Goal: Transaction & Acquisition: Purchase product/service

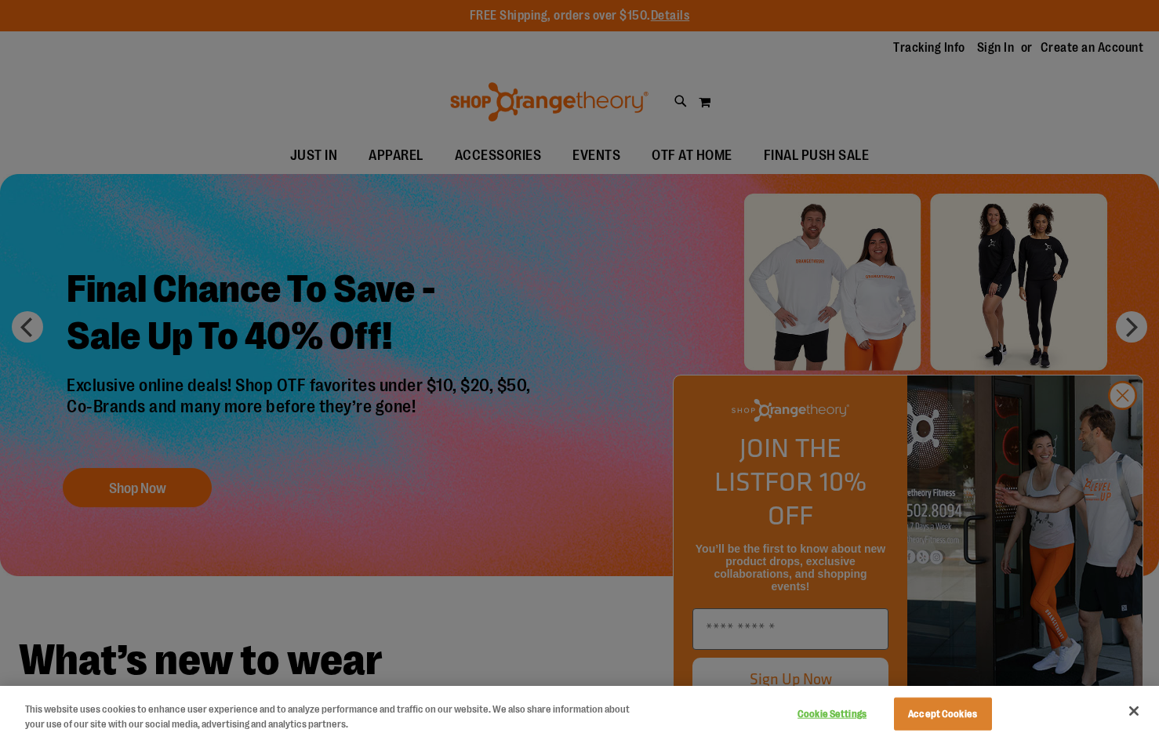
click at [890, 380] on div at bounding box center [579, 370] width 1159 height 740
click at [1141, 709] on button "Close" at bounding box center [1133, 711] width 34 height 34
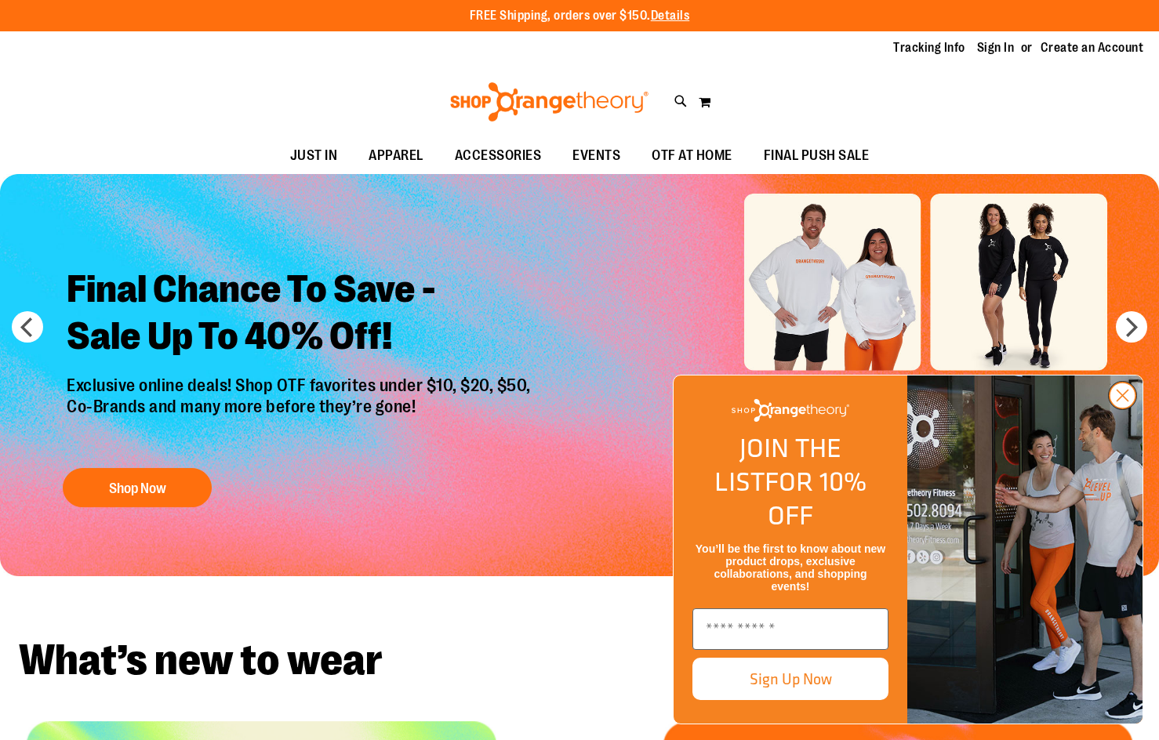
click at [1114, 409] on icon "Close dialog" at bounding box center [1121, 395] width 27 height 27
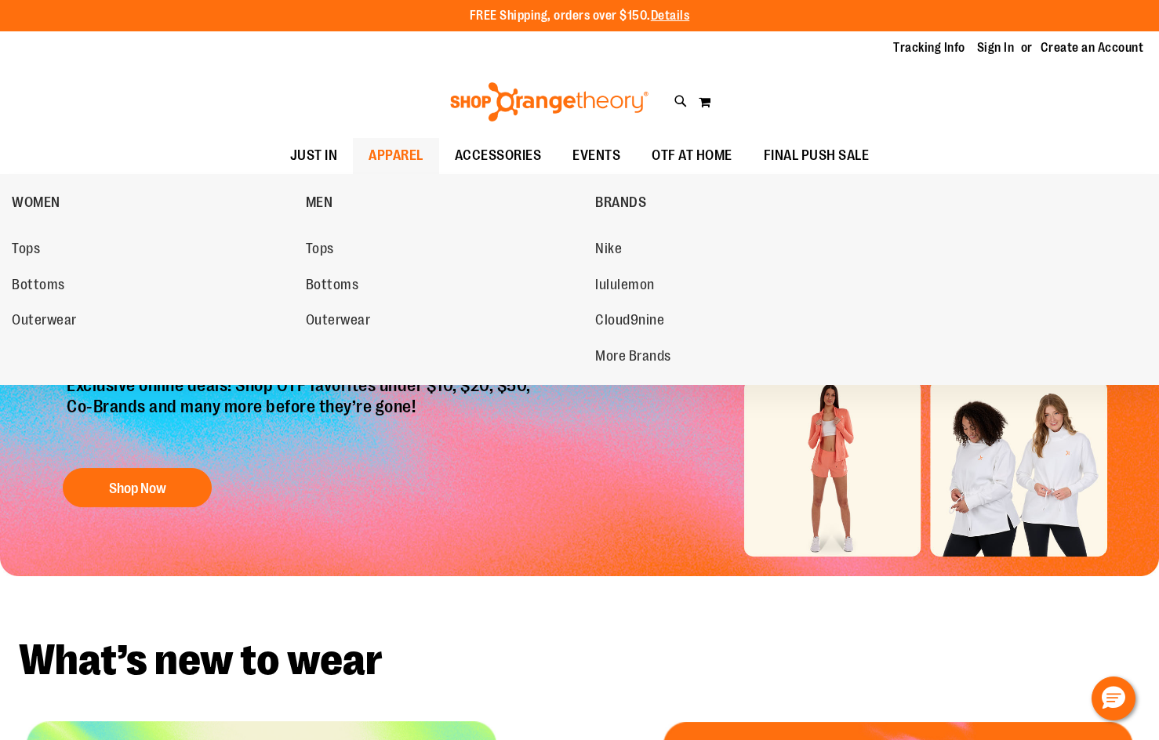
click at [429, 138] on link "APPAREL" at bounding box center [396, 156] width 86 height 36
click at [33, 248] on span "Tops" at bounding box center [26, 251] width 28 height 20
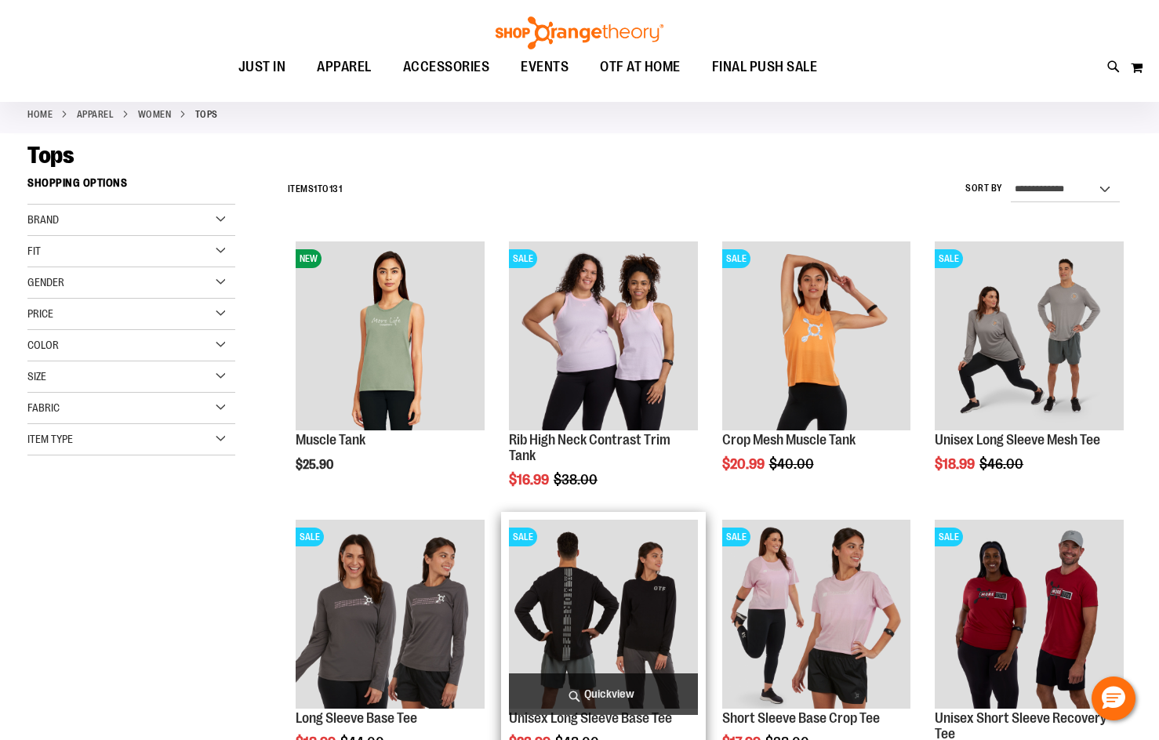
scroll to position [234, 0]
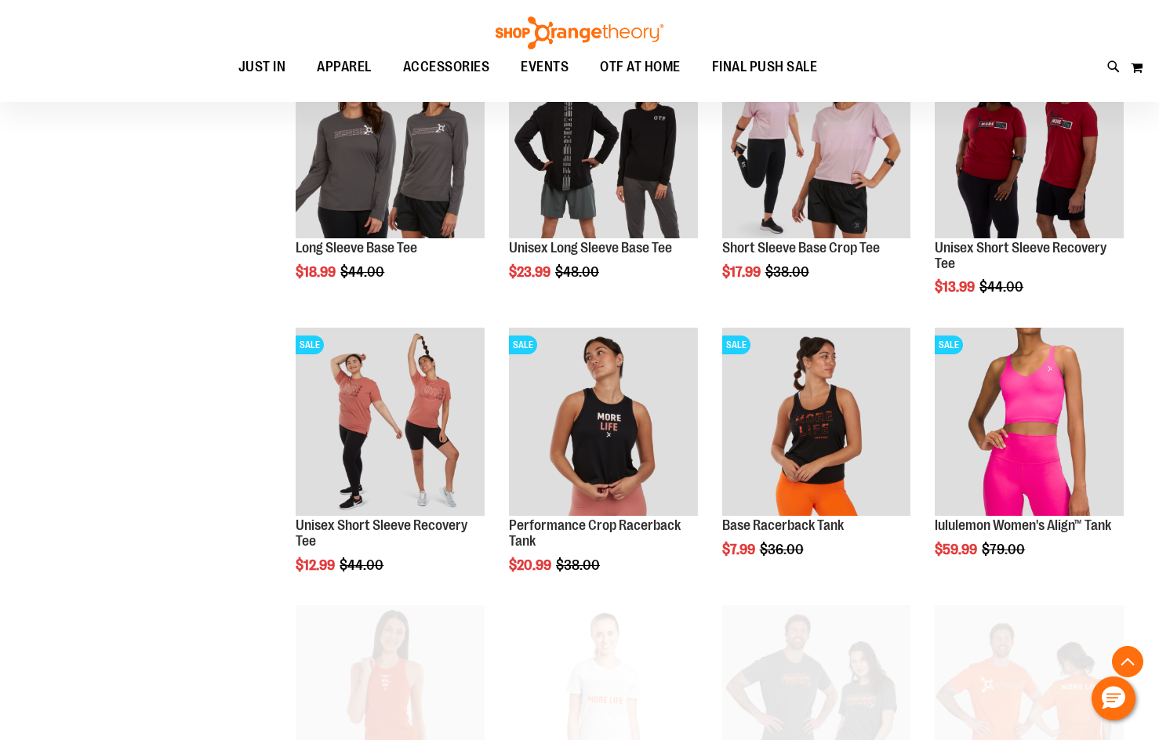
scroll to position [783, 0]
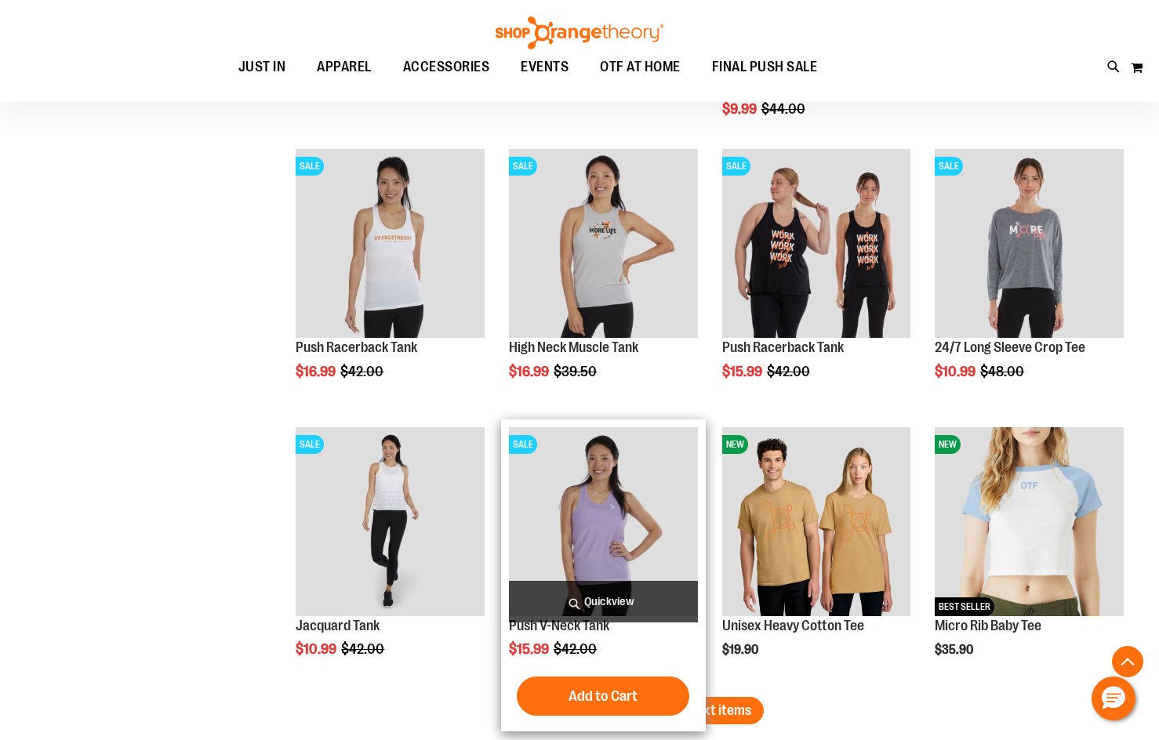
scroll to position [2272, 0]
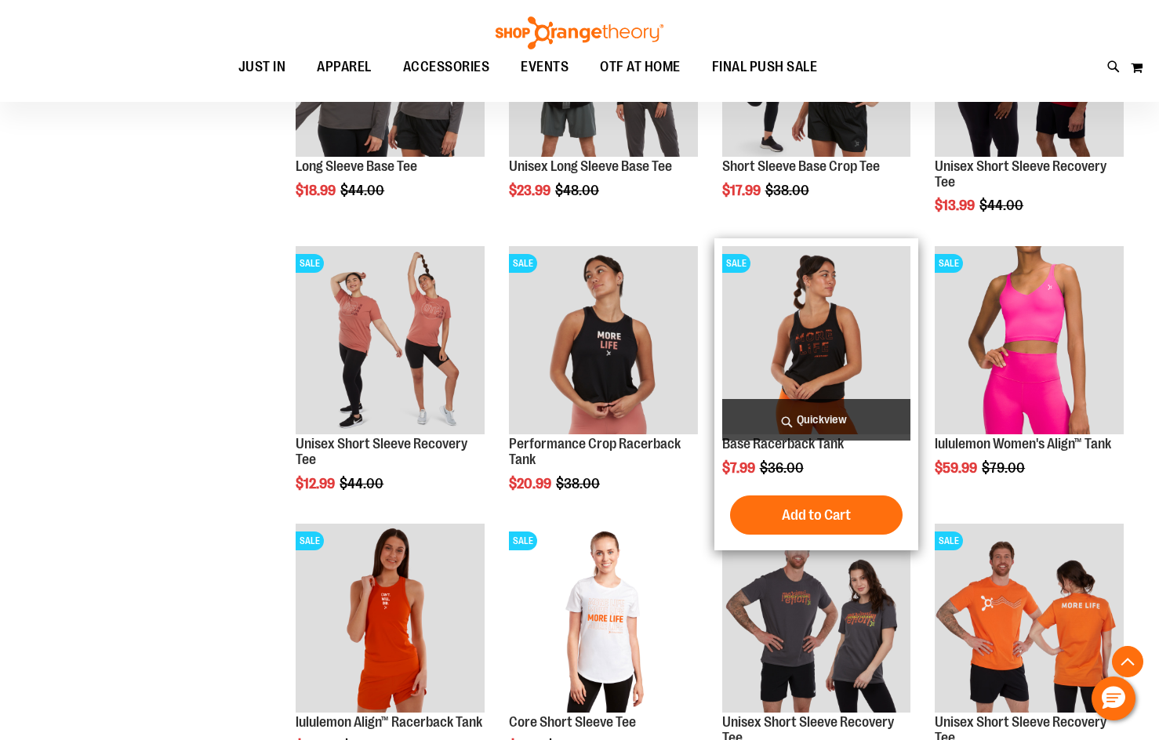
scroll to position [81, 0]
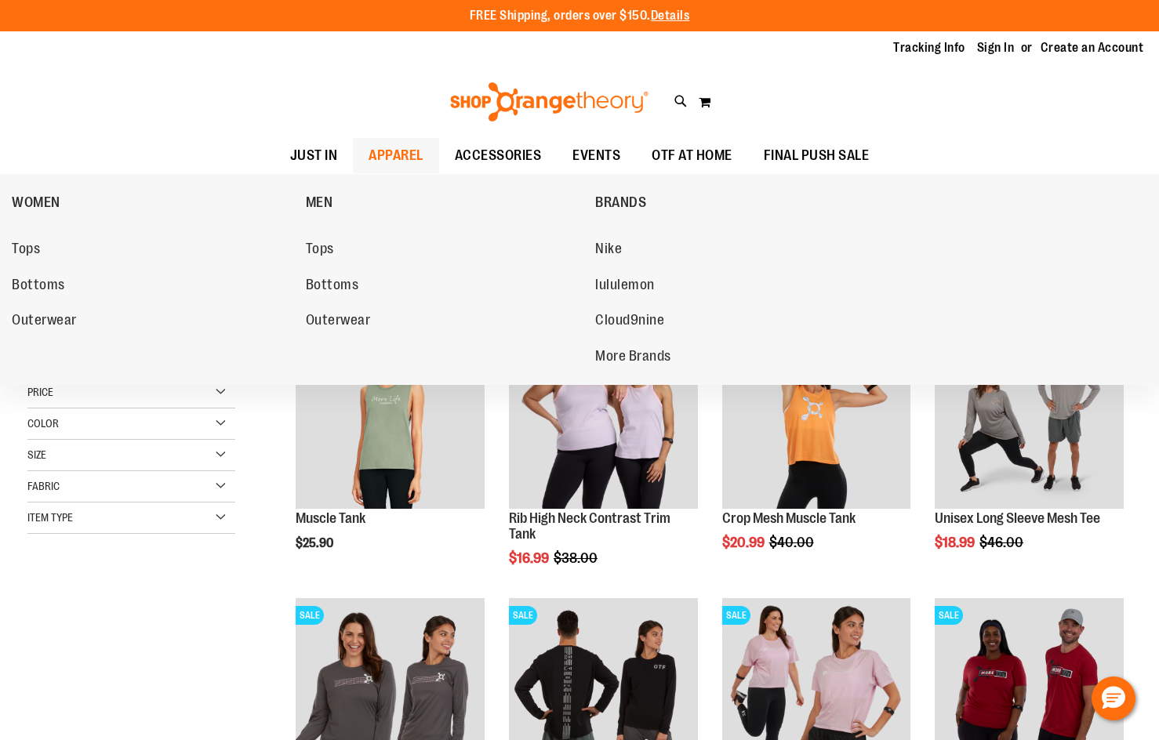
click at [394, 154] on span "APPAREL" at bounding box center [395, 155] width 55 height 35
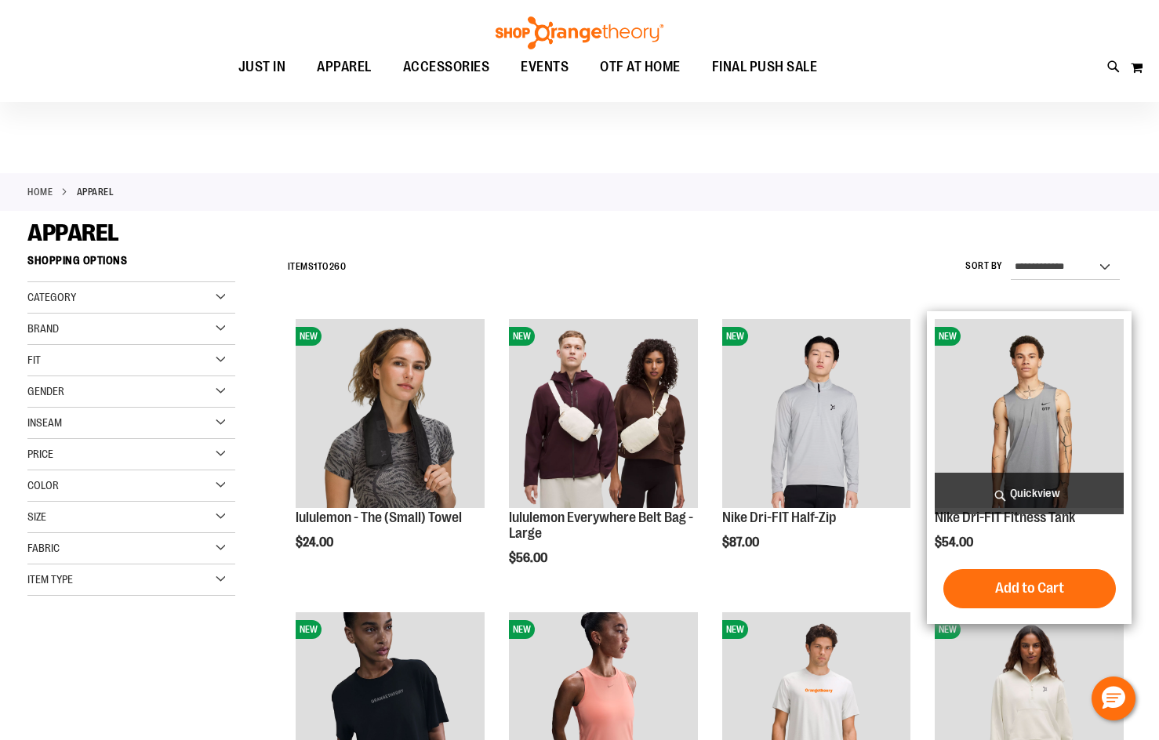
scroll to position [234, 0]
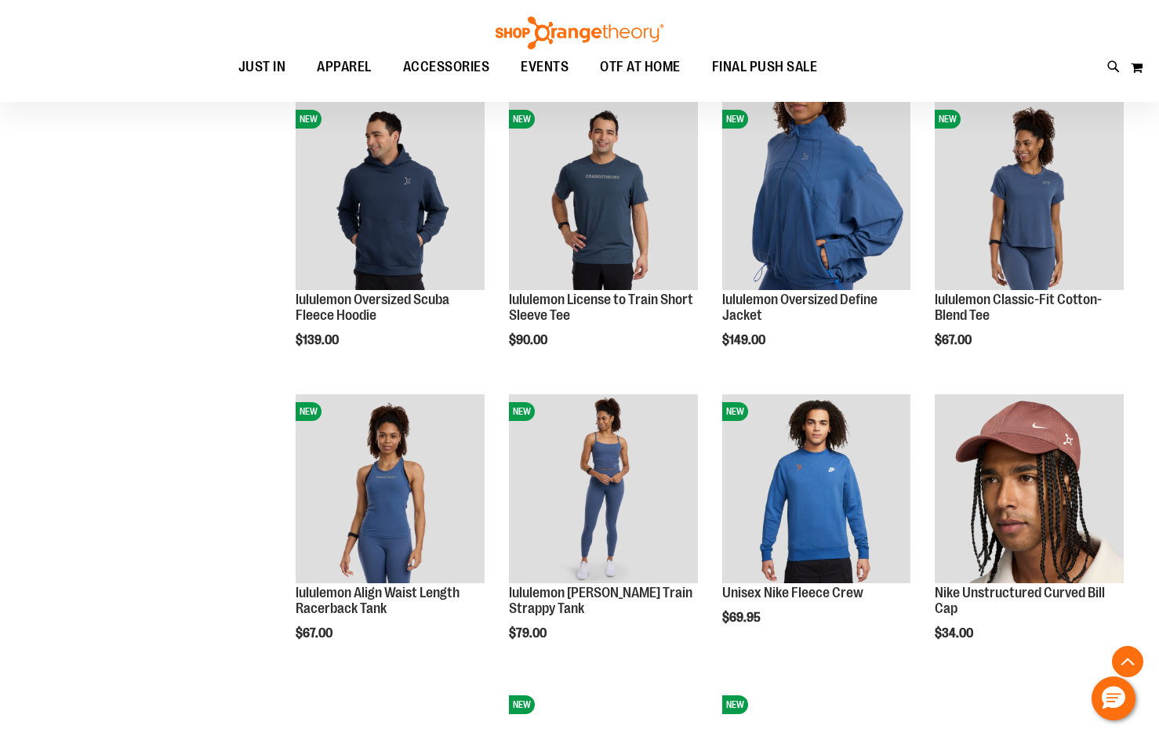
scroll to position [1645, 0]
